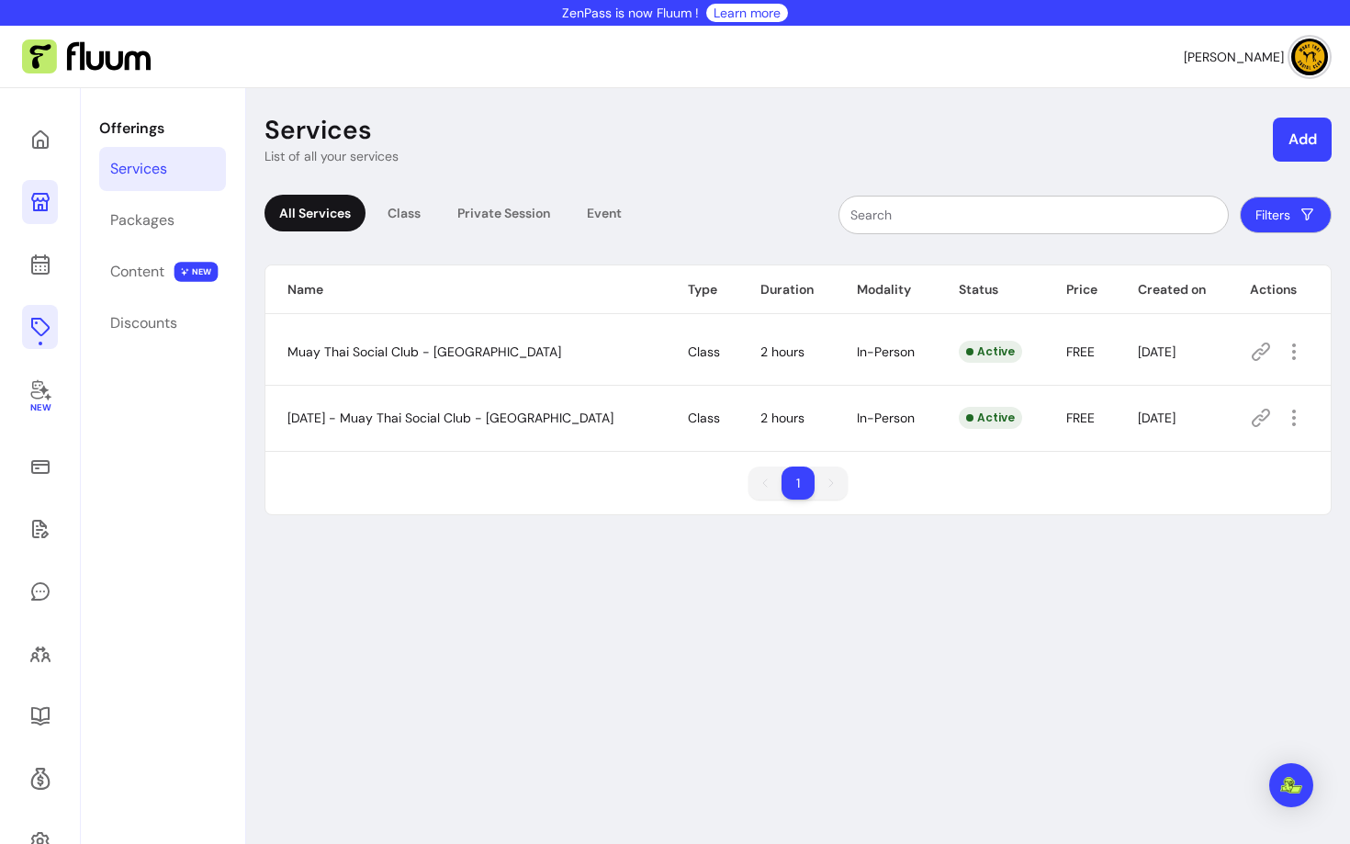
click at [50, 202] on icon at bounding box center [40, 202] width 22 height 22
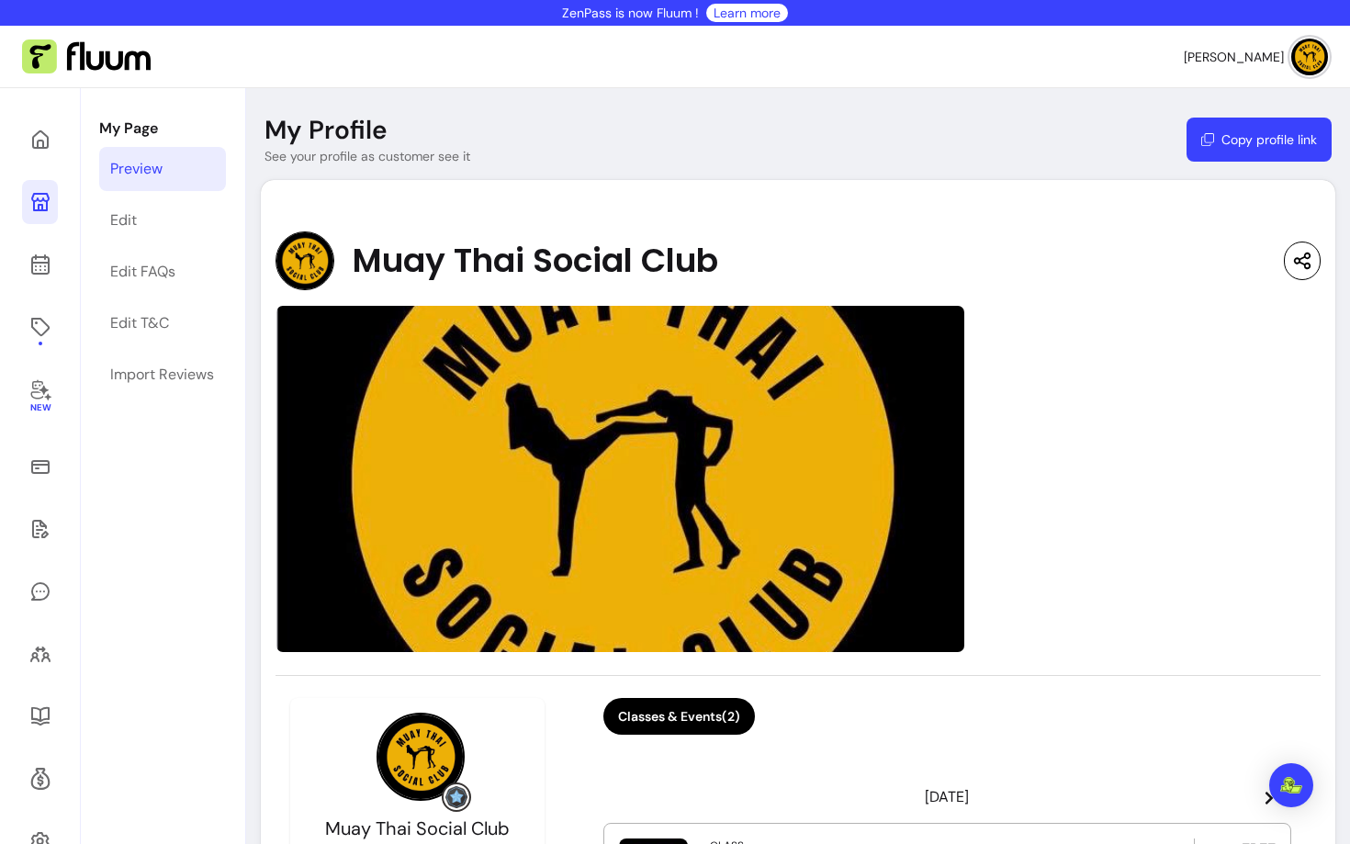
click at [1290, 149] on button "Copy profile link" at bounding box center [1259, 140] width 145 height 44
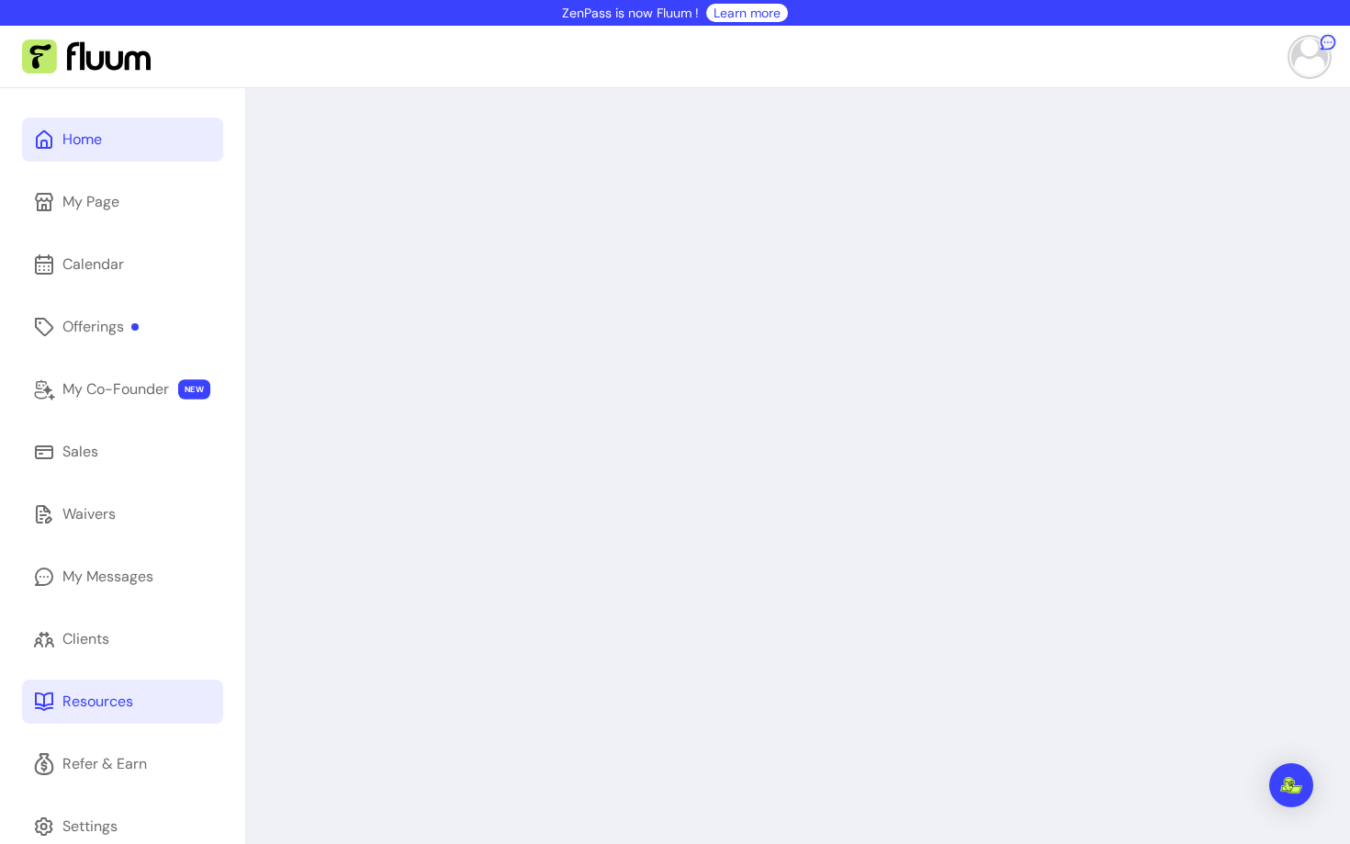
scroll to position [88, 0]
